Goal: Browse casually: Explore the website without a specific task or goal

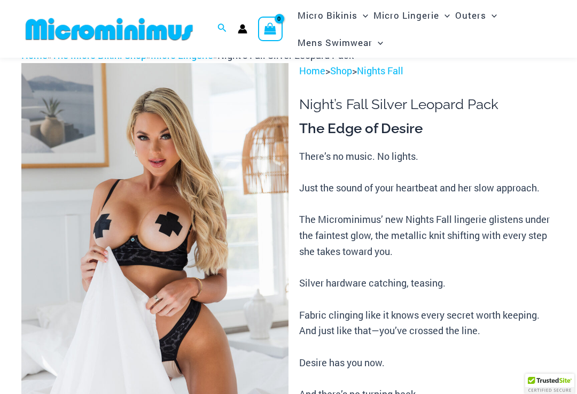
scroll to position [90, 0]
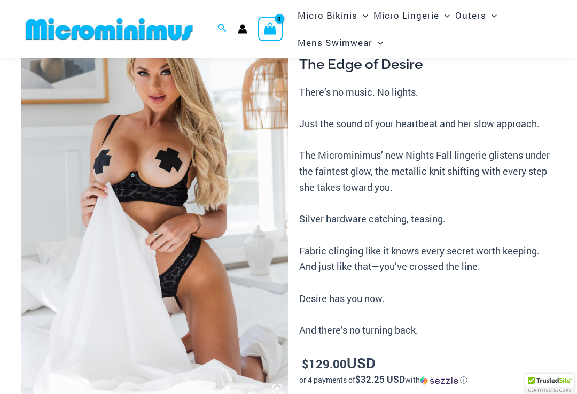
click at [68, 313] on img at bounding box center [154, 199] width 267 height 401
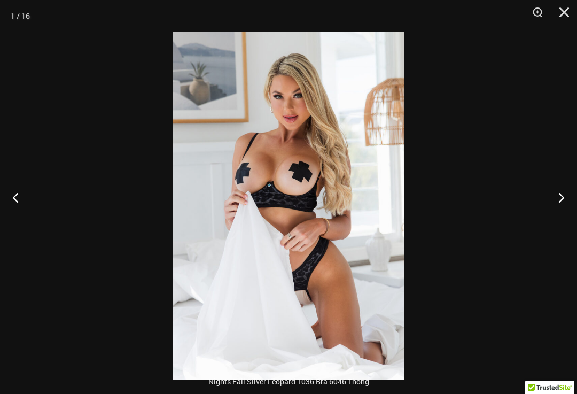
click at [559, 206] on button "Next" at bounding box center [557, 196] width 40 height 53
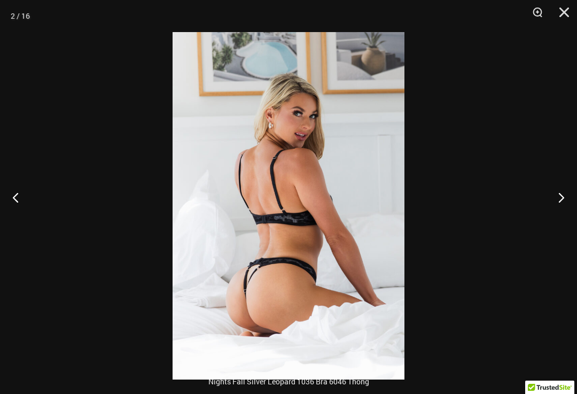
click at [558, 199] on button "Next" at bounding box center [557, 196] width 40 height 53
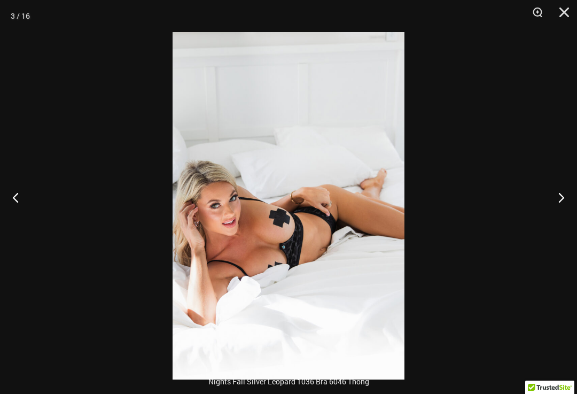
click at [558, 196] on button "Next" at bounding box center [557, 196] width 40 height 53
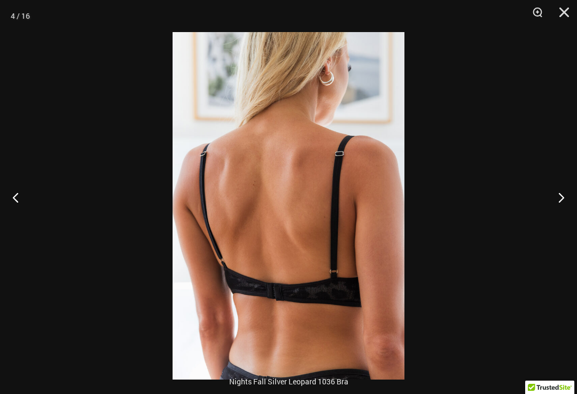
click at [559, 193] on button "Next" at bounding box center [557, 196] width 40 height 53
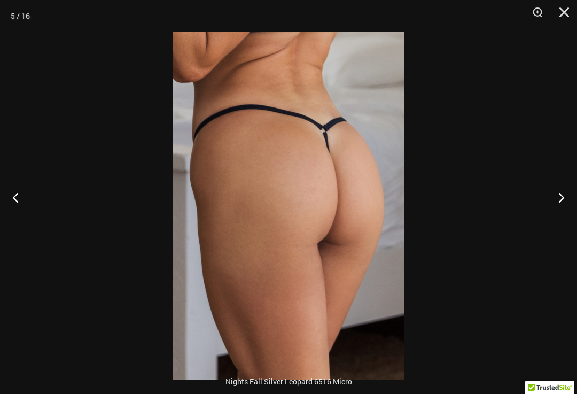
click at [559, 193] on button "Next" at bounding box center [557, 196] width 40 height 53
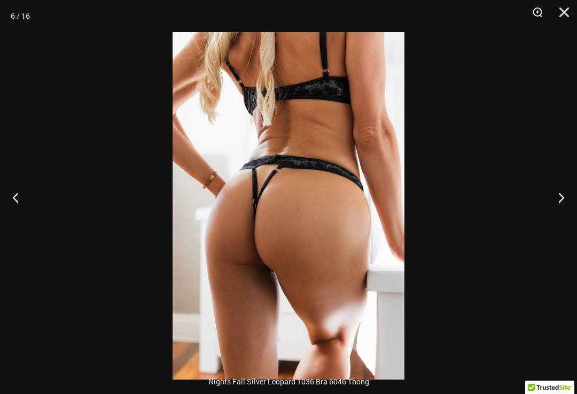
click at [559, 193] on button "Next" at bounding box center [557, 196] width 40 height 53
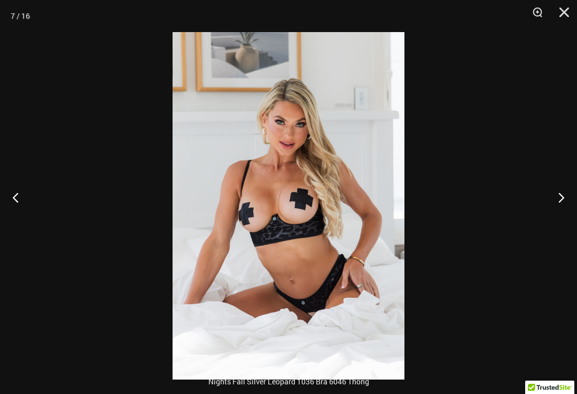
click at [560, 192] on button "Next" at bounding box center [557, 196] width 40 height 53
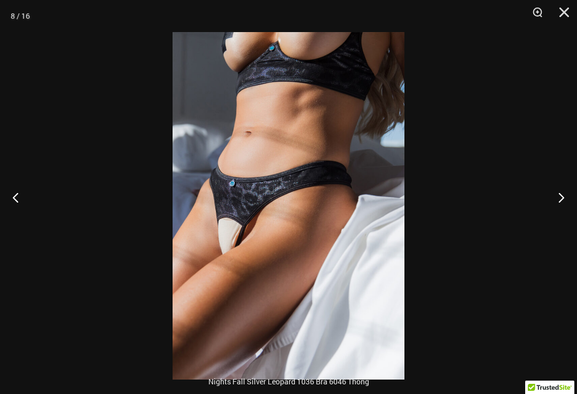
click at [558, 194] on button "Next" at bounding box center [557, 196] width 40 height 53
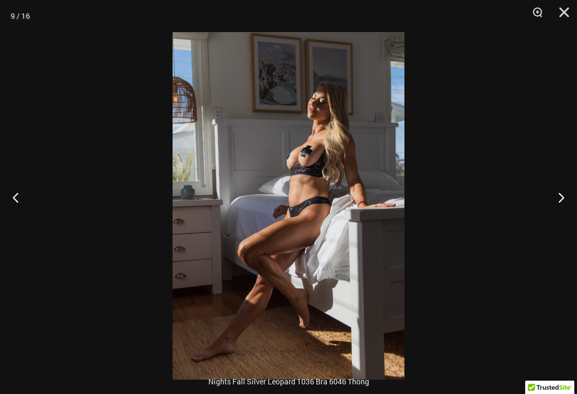
click at [557, 196] on button "Next" at bounding box center [557, 196] width 40 height 53
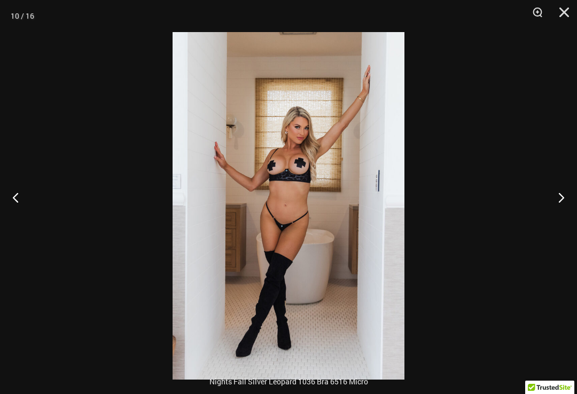
click at [558, 194] on button "Next" at bounding box center [557, 196] width 40 height 53
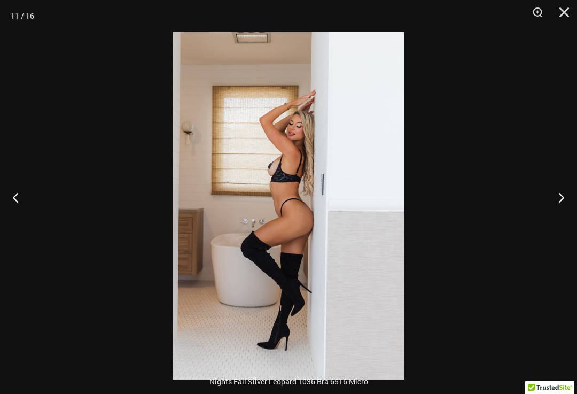
click at [561, 18] on button "Close" at bounding box center [560, 16] width 27 height 32
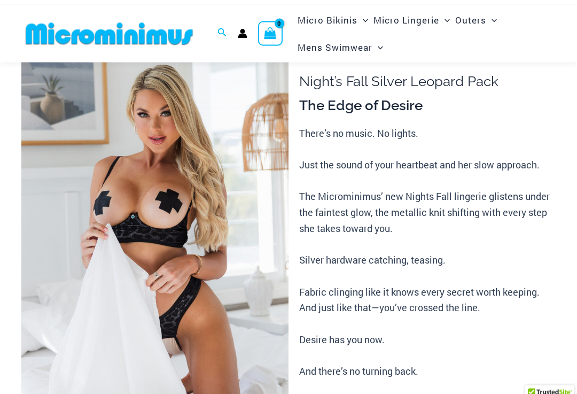
scroll to position [0, 0]
